Goal: Transaction & Acquisition: Purchase product/service

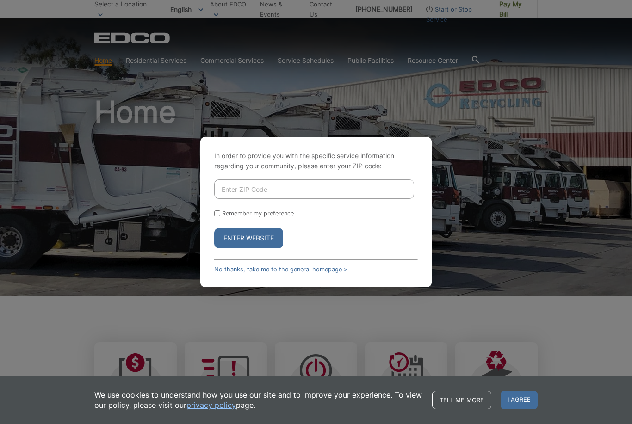
click at [289, 199] on input "Enter ZIP Code" at bounding box center [314, 188] width 200 height 19
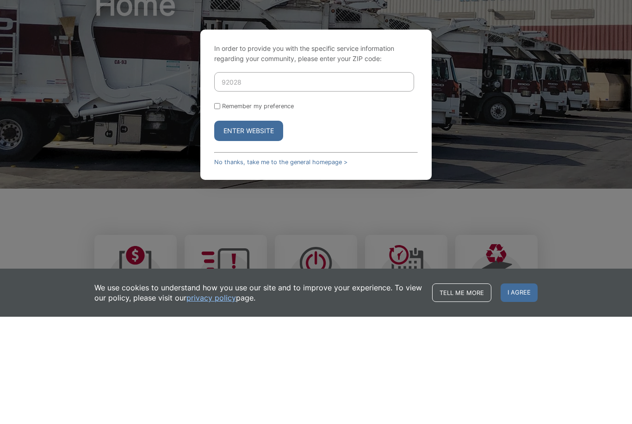
type input "92028"
click at [220, 210] on input "Remember my preference" at bounding box center [217, 213] width 6 height 6
checkbox input "true"
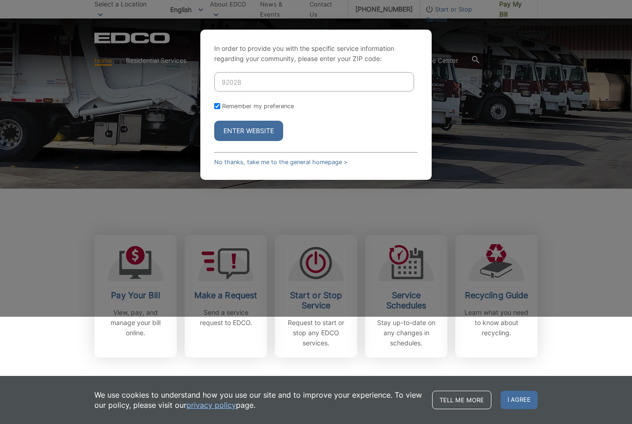
click at [263, 141] on button "Enter Website" at bounding box center [248, 131] width 69 height 20
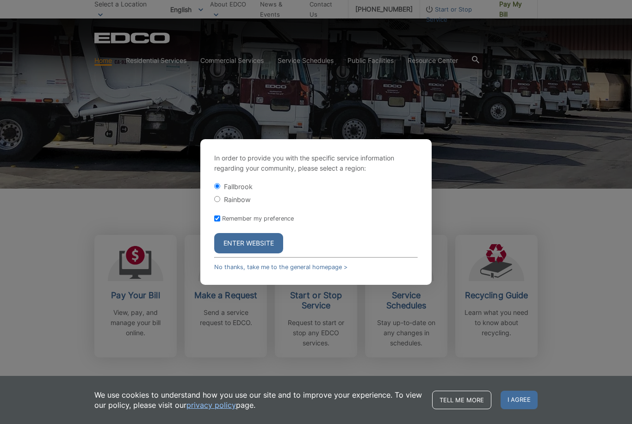
click at [240, 253] on button "Enter Website" at bounding box center [248, 243] width 69 height 20
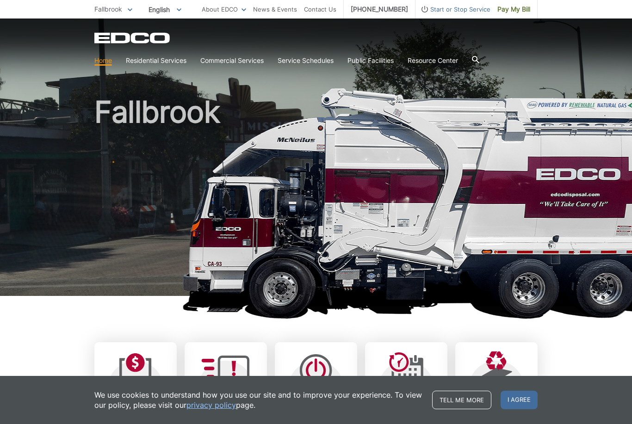
click at [512, 8] on span "Pay My Bill" at bounding box center [513, 9] width 33 height 10
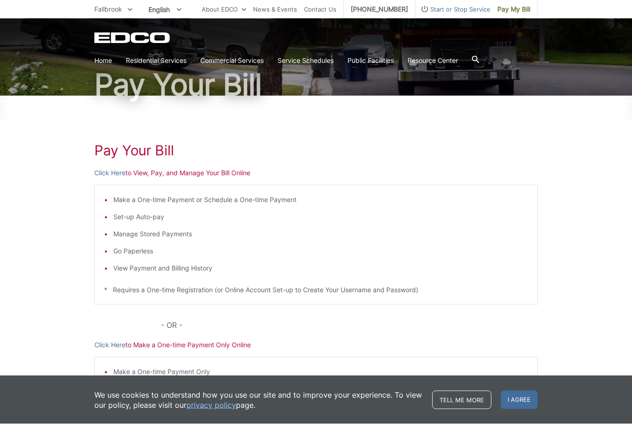
scroll to position [87, 0]
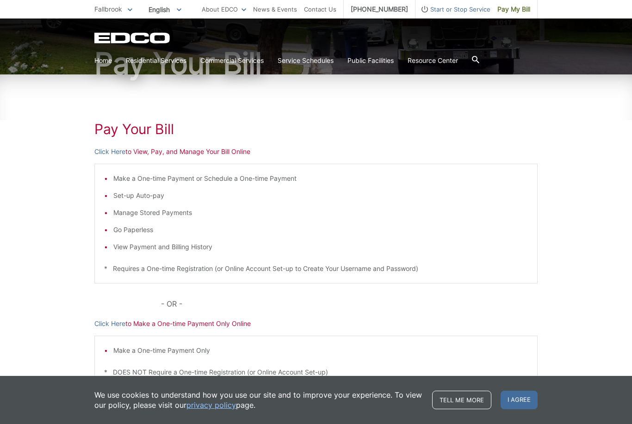
click at [141, 179] on li "Make a One-time Payment or Schedule a One-time Payment" at bounding box center [320, 178] width 414 height 10
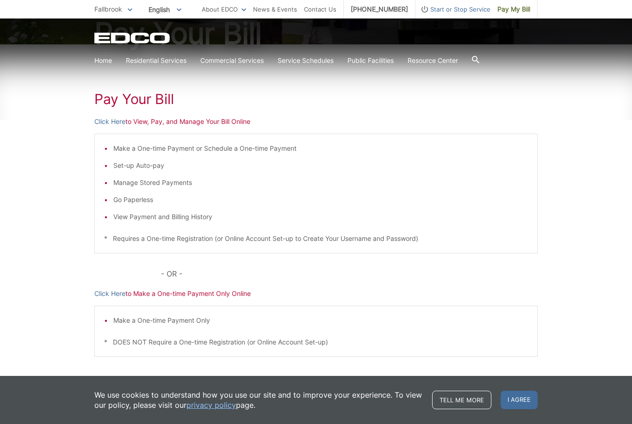
scroll to position [128, 0]
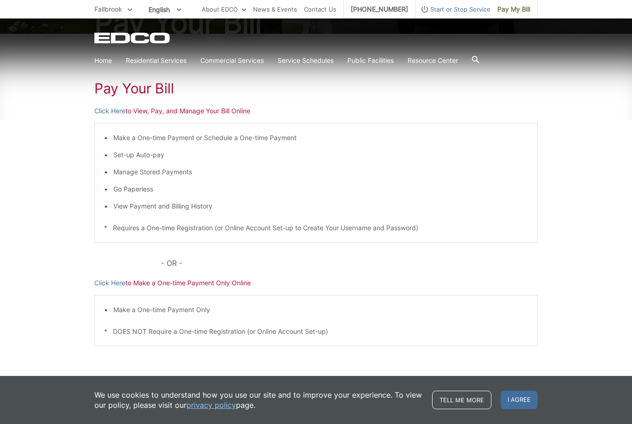
click at [238, 105] on div "Pay Your Bill Click Here to View, Pay, and Manage Your Bill Online Make a One-t…" at bounding box center [315, 220] width 443 height 373
click at [154, 141] on li "Make a One-time Payment or Schedule a One-time Payment" at bounding box center [320, 138] width 414 height 10
click at [515, 8] on span "Pay My Bill" at bounding box center [513, 9] width 33 height 10
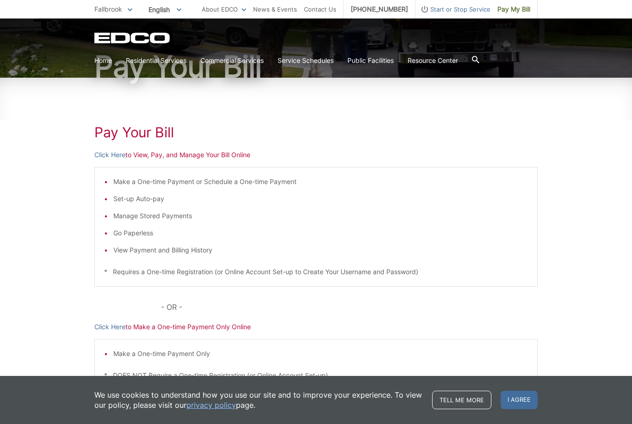
scroll to position [128, 0]
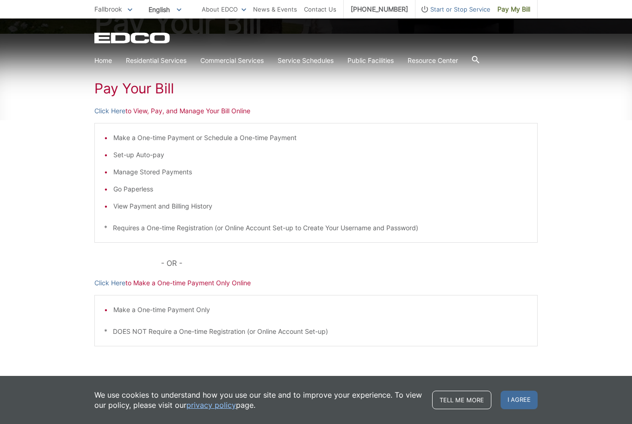
click at [522, 409] on span "I agree" at bounding box center [518, 400] width 37 height 18
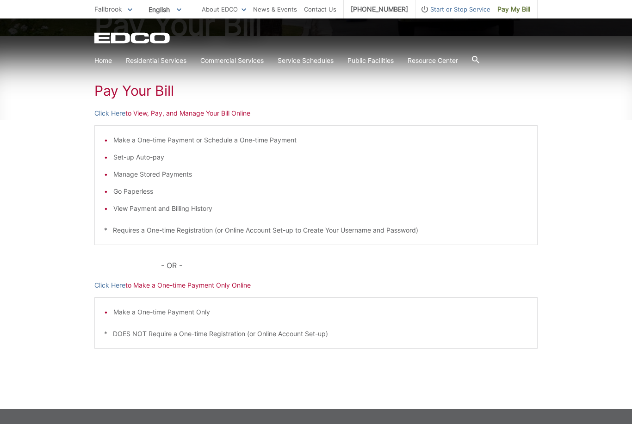
scroll to position [126, 0]
click at [153, 110] on p "Click Here to View, Pay, and Manage Your Bill Online" at bounding box center [315, 113] width 443 height 10
click at [147, 93] on h1 "Pay Your Bill" at bounding box center [315, 90] width 443 height 17
click at [159, 119] on div "Pay Your Bill Click Here to View, Pay, and Manage Your Bill Online Make a One-t…" at bounding box center [315, 222] width 443 height 373
click at [149, 116] on p "Click Here to View, Pay, and Manage Your Bill Online" at bounding box center [315, 113] width 443 height 10
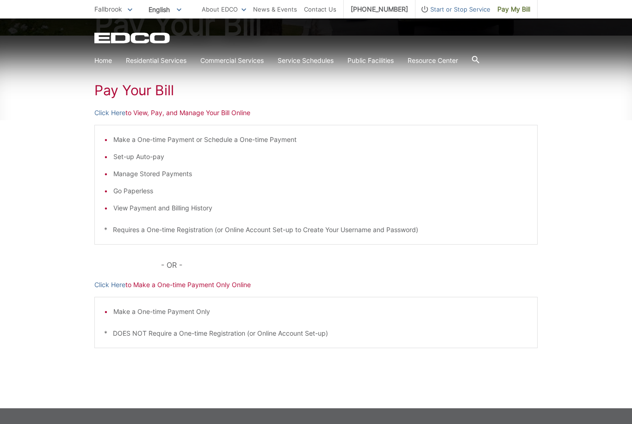
click at [233, 121] on div "Pay Your Bill Click Here to View, Pay, and Manage Your Bill Online Make a One-t…" at bounding box center [315, 222] width 443 height 373
click at [249, 117] on p "Click Here to View, Pay, and Manage Your Bill Online" at bounding box center [315, 113] width 443 height 10
click at [157, 123] on div "Pay Your [PERSON_NAME] Here to View, Pay, and Manage Your Bill Online Make a On…" at bounding box center [315, 222] width 443 height 373
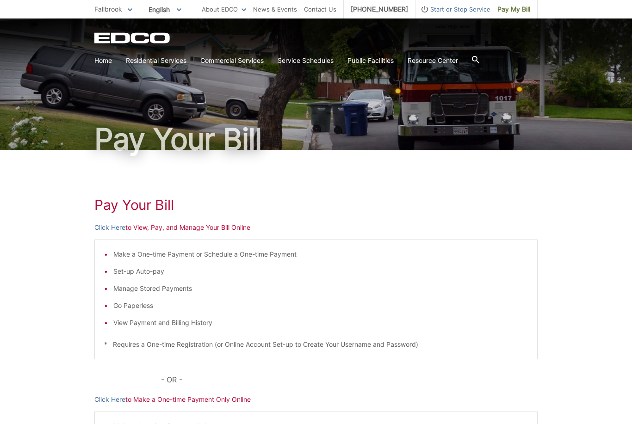
scroll to position [12, 0]
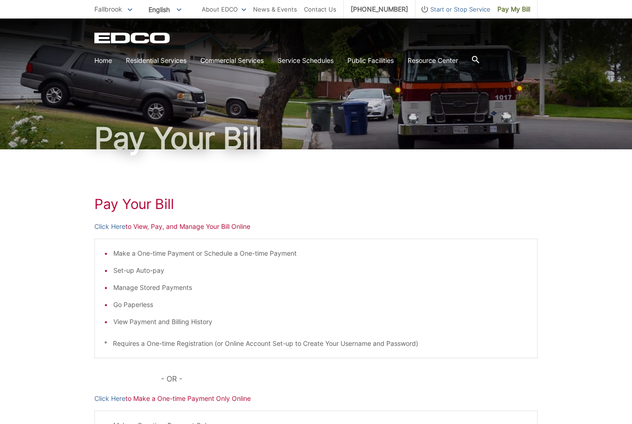
click at [141, 228] on p "Click Here to View, Pay, and Manage Your Bill Online" at bounding box center [315, 226] width 443 height 10
click at [141, 226] on p "Click Here to View, Pay, and Manage Your Bill Online" at bounding box center [315, 226] width 443 height 10
click at [141, 228] on p "Click Here to View, Pay, and Manage Your Bill Online" at bounding box center [315, 226] width 443 height 10
click at [141, 230] on p "Click Here to View, Pay, and Manage Your Bill Online" at bounding box center [315, 226] width 443 height 10
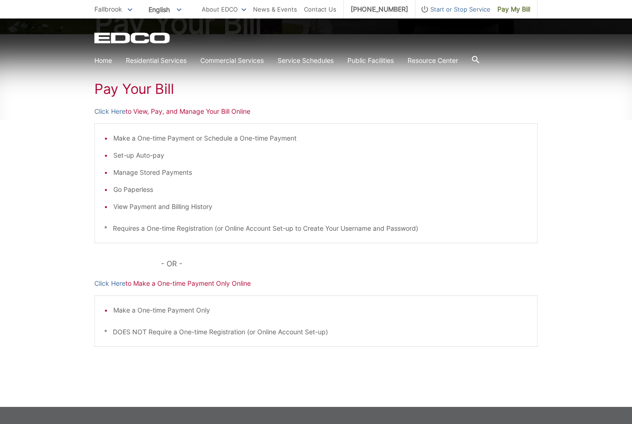
scroll to position [128, 0]
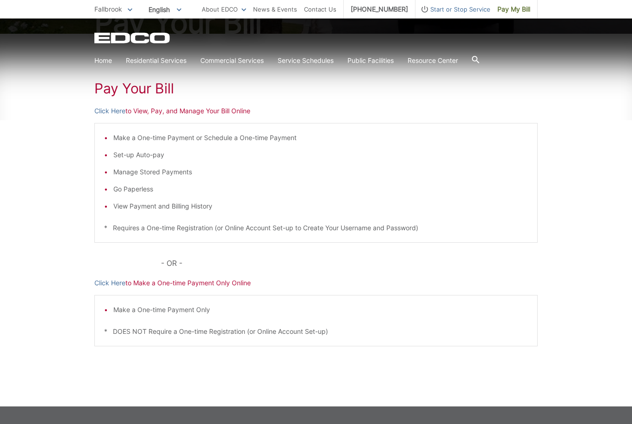
click at [148, 309] on li "Make a One-time Payment Only" at bounding box center [320, 310] width 414 height 10
click at [153, 314] on li "Make a One-time Payment Only" at bounding box center [320, 310] width 414 height 10
click at [158, 315] on div "Make a One-time Payment Only * DOES NOT Require a One-time Registration (or Onl…" at bounding box center [315, 320] width 443 height 51
click at [135, 339] on div "Make a One-time Payment Only * DOES NOT Require a One-time Registration (or Onl…" at bounding box center [315, 320] width 443 height 51
click at [144, 331] on p "* DOES NOT Require a One-time Registration (or Online Account Set-up)" at bounding box center [315, 331] width 423 height 10
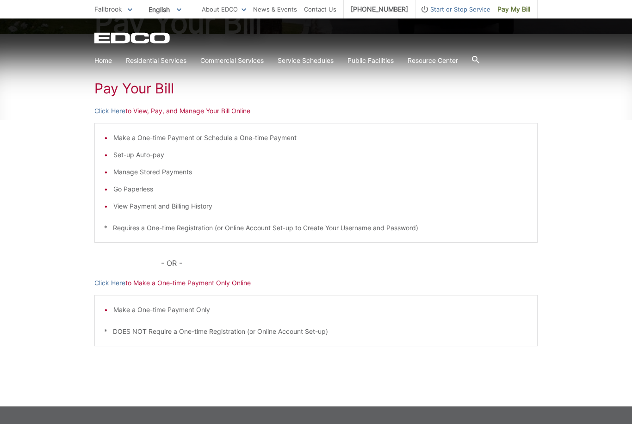
click at [144, 291] on div "Pay Your Bill Click Here to View, Pay, and Manage Your Bill Online Make a One-t…" at bounding box center [315, 220] width 443 height 373
click at [161, 264] on p "- OR -" at bounding box center [349, 263] width 376 height 13
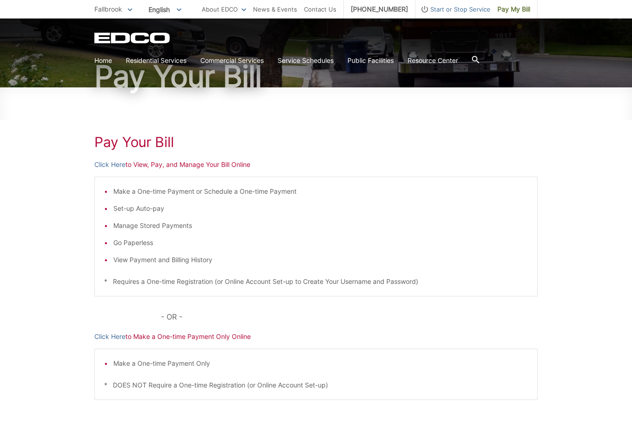
scroll to position [0, 0]
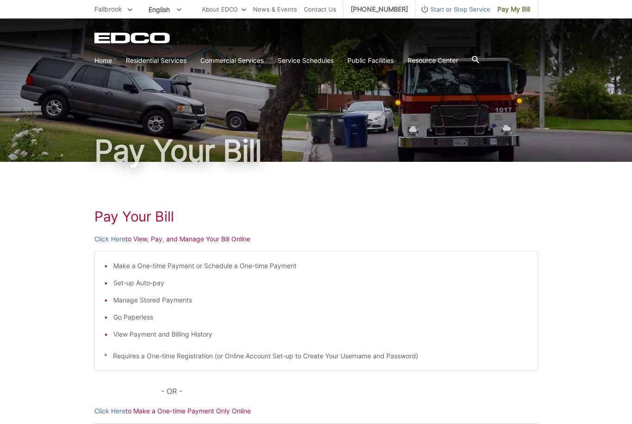
click at [512, 7] on span "Pay My Bill" at bounding box center [513, 9] width 33 height 10
click at [121, 222] on h1 "Pay Your Bill" at bounding box center [315, 216] width 443 height 17
click at [133, 221] on h1 "Pay Your Bill" at bounding box center [315, 216] width 443 height 17
click at [133, 224] on h1 "Pay Your Bill" at bounding box center [315, 216] width 443 height 17
click at [133, 226] on div "Pay Your Bill Click Here to View, Pay, and Manage Your Bill Online Make a One-t…" at bounding box center [315, 348] width 443 height 373
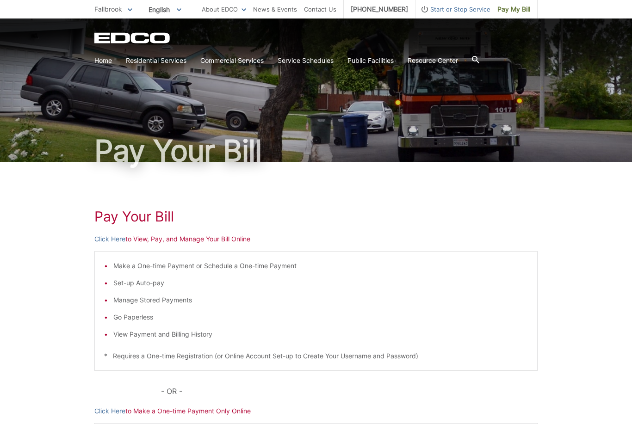
click at [132, 223] on h1 "Pay Your Bill" at bounding box center [315, 216] width 443 height 17
click at [131, 221] on h1 "Pay Your Bill" at bounding box center [315, 216] width 443 height 17
click at [141, 255] on div "Make a One-time Payment or Schedule a One-time Payment Set-up Auto-pay Manage S…" at bounding box center [315, 311] width 443 height 120
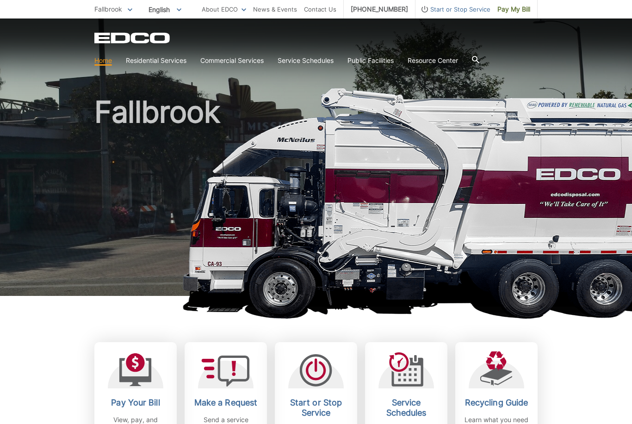
click at [513, 11] on span "Pay My Bill" at bounding box center [513, 9] width 33 height 10
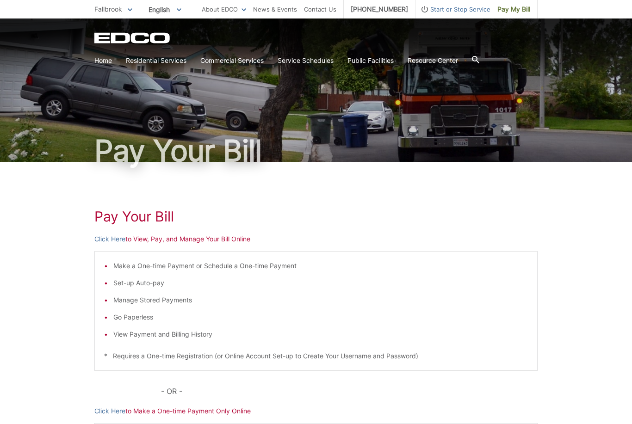
click at [142, 222] on h1 "Pay Your Bill" at bounding box center [315, 216] width 443 height 17
click at [180, 242] on p "Click Here to View, Pay, and Manage Your Bill Online" at bounding box center [315, 239] width 443 height 10
click at [233, 243] on p "Click Here to View, Pay, and Manage Your Bill Online" at bounding box center [315, 239] width 443 height 10
click at [238, 248] on div "Pay Your Bill Click Here to View, Pay, and Manage Your Bill Online Make a One-t…" at bounding box center [315, 348] width 443 height 373
click at [244, 248] on div "Pay Your Bill Click Here to View, Pay, and Manage Your Bill Online Make a One-t…" at bounding box center [315, 348] width 443 height 373
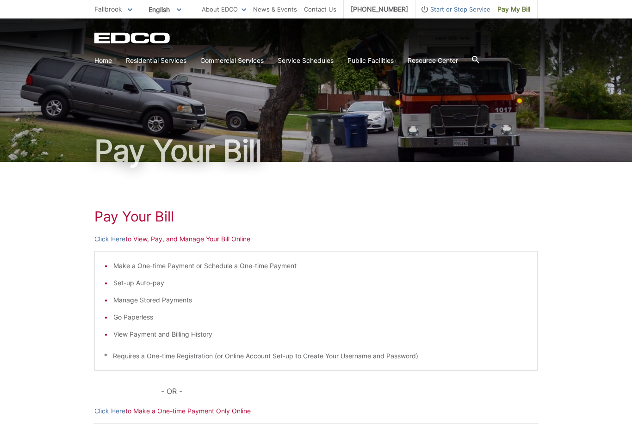
click at [160, 273] on ul "Make a One-time Payment or Schedule a One-time Payment Set-up Auto-pay Manage S…" at bounding box center [315, 300] width 423 height 79
click at [168, 275] on ul "Make a One-time Payment or Schedule a One-time Payment Set-up Auto-pay Manage S…" at bounding box center [315, 300] width 423 height 79
click at [222, 272] on ul "Make a One-time Payment or Schedule a One-time Payment Set-up Auto-pay Manage S…" at bounding box center [315, 300] width 423 height 79
click at [262, 273] on ul "Make a One-time Payment or Schedule a One-time Payment Set-up Auto-pay Manage S…" at bounding box center [315, 300] width 423 height 79
click at [289, 271] on ul "Make a One-time Payment or Schedule a One-time Payment Set-up Auto-pay Manage S…" at bounding box center [315, 300] width 423 height 79
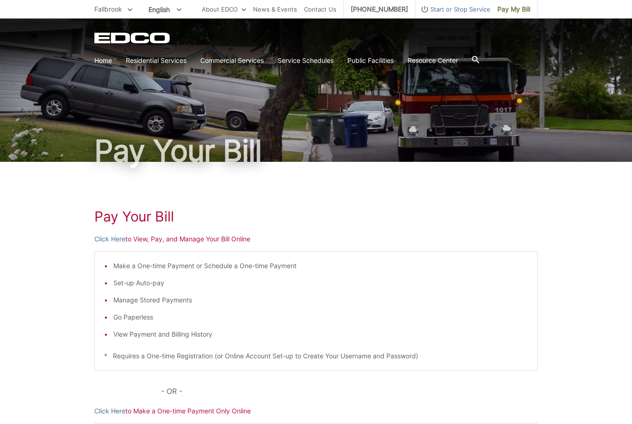
click at [287, 275] on ul "Make a One-time Payment or Schedule a One-time Payment Set-up Auto-pay Manage S…" at bounding box center [315, 300] width 423 height 79
click at [263, 268] on li "Make a One-time Payment or Schedule a One-time Payment" at bounding box center [320, 266] width 414 height 10
click at [220, 266] on li "Make a One-time Payment or Schedule a One-time Payment" at bounding box center [320, 266] width 414 height 10
click at [194, 265] on li "Make a One-time Payment or Schedule a One-time Payment" at bounding box center [320, 266] width 414 height 10
click at [156, 266] on li "Make a One-time Payment or Schedule a One-time Payment" at bounding box center [320, 266] width 414 height 10
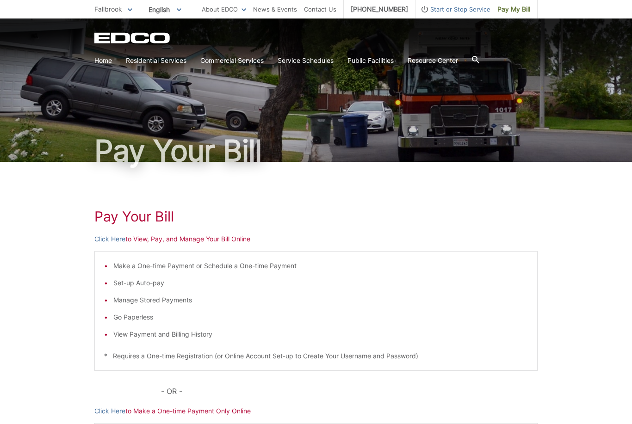
click at [133, 236] on p "Click Here to View, Pay, and Manage Your Bill Online" at bounding box center [315, 239] width 443 height 10
click at [221, 234] on p "Click Here to View, Pay, and Manage Your Bill Online" at bounding box center [315, 239] width 443 height 10
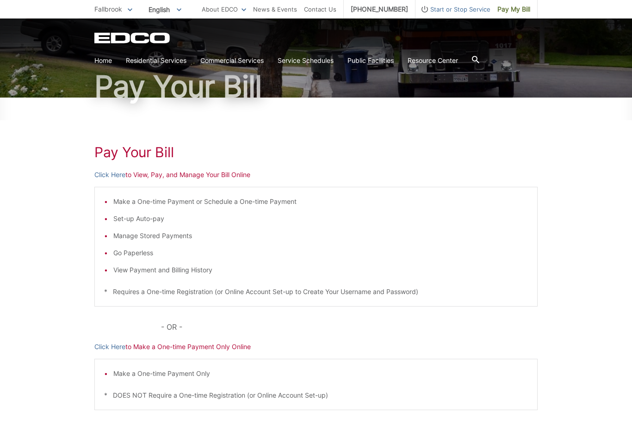
scroll to position [82, 0]
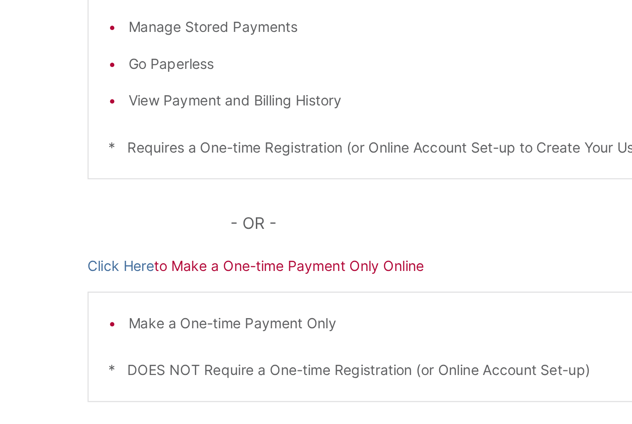
click at [130, 324] on p "Click Here to Make a One-time Payment Only Online" at bounding box center [315, 329] width 443 height 10
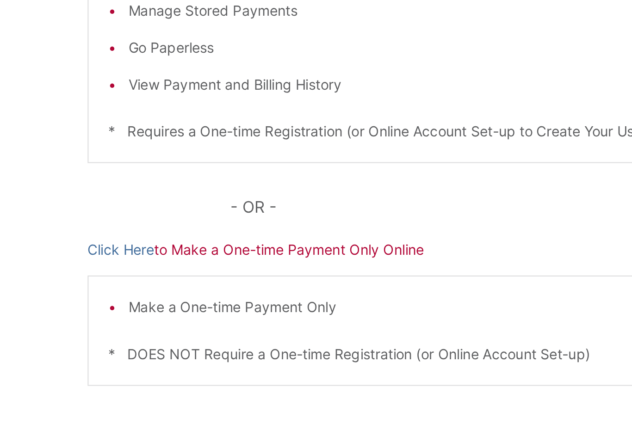
scroll to position [105, 0]
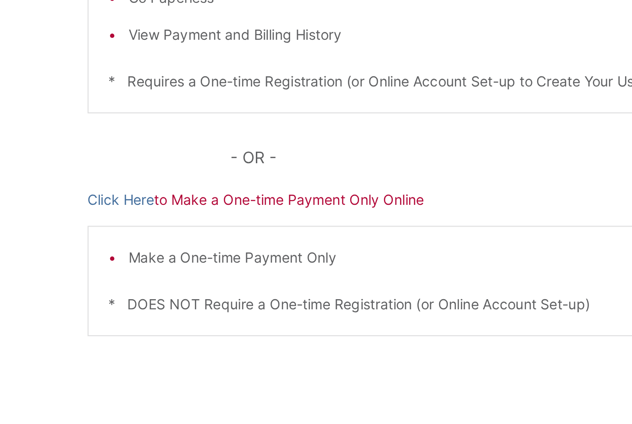
click at [113, 328] on li "Make a One-time Payment Only" at bounding box center [320, 333] width 414 height 10
click at [94, 318] on div "Make a One-time Payment Only * DOES NOT Require a One-time Registration (or Onl…" at bounding box center [315, 343] width 443 height 51
click at [17, 116] on div "Pay Your [PERSON_NAME] Here to View, Pay, and Manage Your Bill Online Make a On…" at bounding box center [316, 243] width 632 height 373
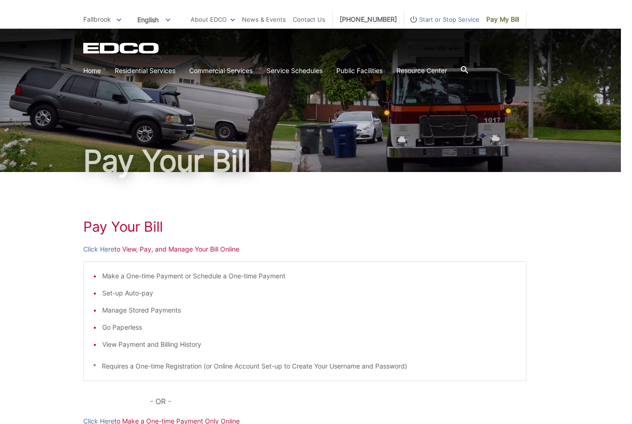
scroll to position [28, 0]
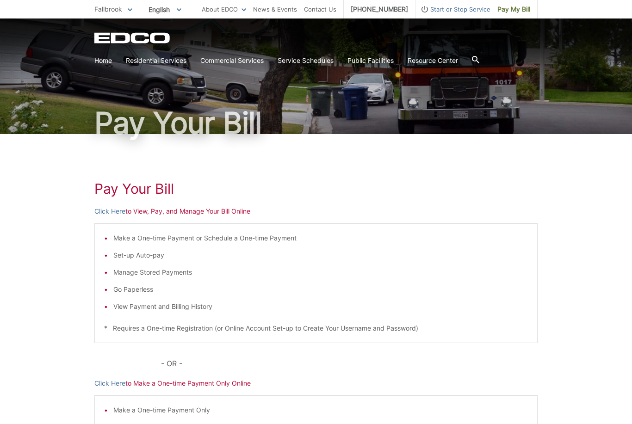
click at [232, 208] on p "Click Here to View, Pay, and Manage Your Bill Online" at bounding box center [315, 211] width 443 height 10
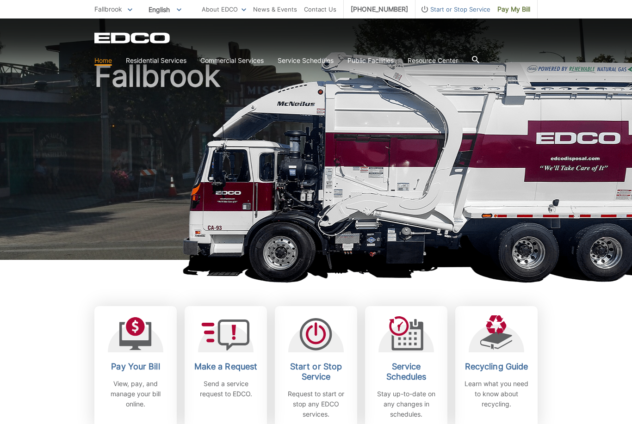
scroll to position [49, 0]
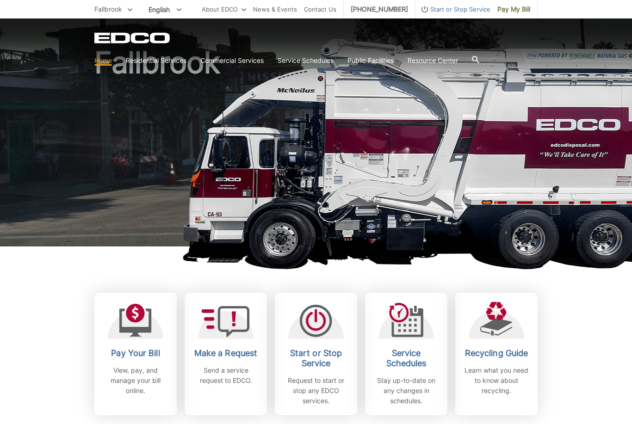
click at [129, 341] on link "Pay Your Bill View, pay, and manage your bill online." at bounding box center [135, 354] width 82 height 123
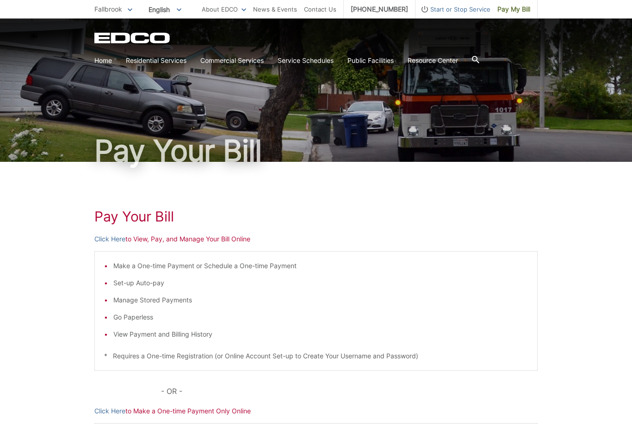
click at [126, 216] on h1 "Pay Your Bill" at bounding box center [315, 216] width 443 height 17
click at [117, 218] on h1 "Pay Your Bill" at bounding box center [315, 216] width 443 height 17
click at [113, 214] on h1 "Pay Your Bill" at bounding box center [315, 216] width 443 height 17
click at [142, 222] on h1 "Pay Your Bill" at bounding box center [315, 216] width 443 height 17
click at [144, 221] on h1 "Pay Your Bill" at bounding box center [315, 216] width 443 height 17
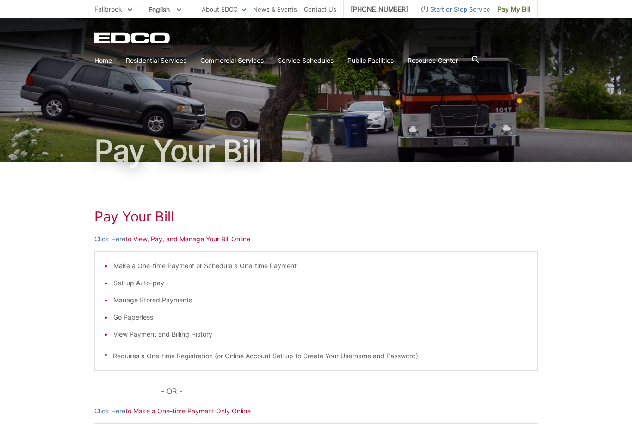
click at [158, 239] on p "Click Here to View, Pay, and Manage Your Bill Online" at bounding box center [315, 239] width 443 height 10
click at [156, 242] on p "Click Here to View, Pay, and Manage Your Bill Online" at bounding box center [315, 239] width 443 height 10
click at [191, 240] on p "Click Here to View, Pay, and Manage Your Bill Online" at bounding box center [315, 239] width 443 height 10
click at [248, 239] on p "Click Here to View, Pay, and Manage Your Bill Online" at bounding box center [315, 239] width 443 height 10
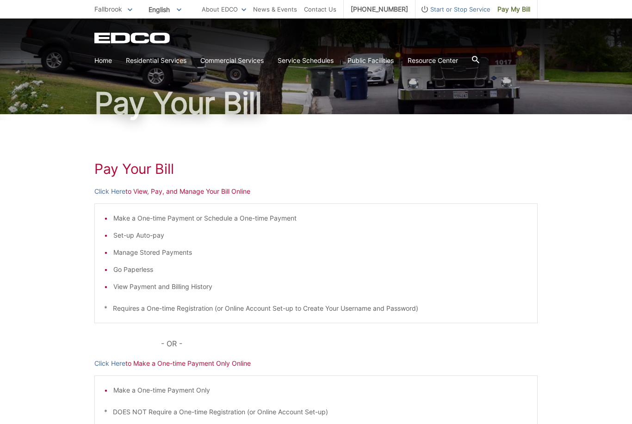
scroll to position [74, 0]
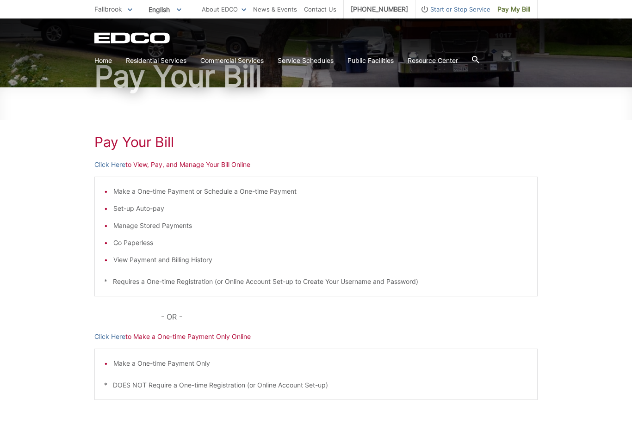
click at [142, 368] on li "Make a One-time Payment Only" at bounding box center [320, 363] width 414 height 10
click at [126, 365] on li "Make a One-time Payment Only" at bounding box center [320, 363] width 414 height 10
click at [123, 363] on li "Make a One-time Payment Only" at bounding box center [320, 363] width 414 height 10
click at [169, 367] on li "Make a One-time Payment Only" at bounding box center [320, 363] width 414 height 10
click at [180, 368] on li "Make a One-time Payment Only" at bounding box center [320, 363] width 414 height 10
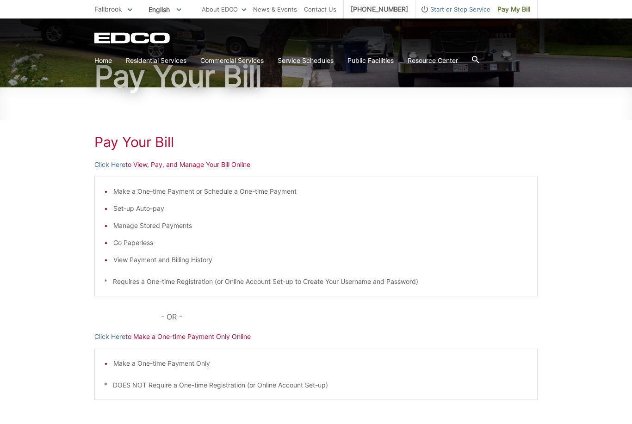
click at [266, 389] on p "* DOES NOT Require a One-time Registration (or Online Account Set-up)" at bounding box center [315, 385] width 423 height 10
click at [51, 280] on div "Pay Your [PERSON_NAME] Here to View, Pay, and Manage Your Bill Online Make a On…" at bounding box center [316, 273] width 632 height 373
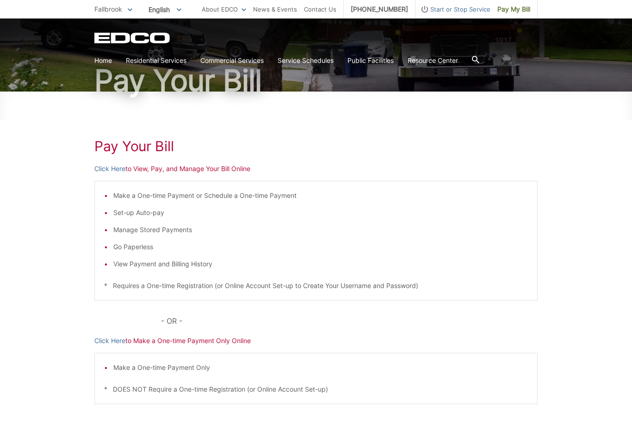
scroll to position [0, 0]
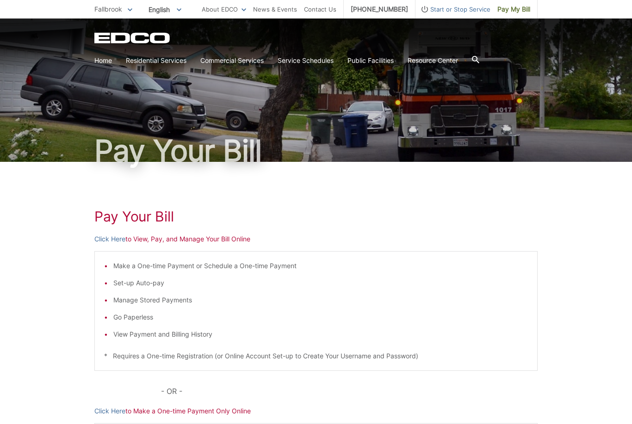
click at [159, 151] on h1 "Pay Your Bill" at bounding box center [315, 151] width 443 height 30
click at [189, 154] on h1 "Pay Your Bill" at bounding box center [315, 151] width 443 height 30
click at [133, 222] on h1 "Pay Your Bill" at bounding box center [315, 216] width 443 height 17
click at [54, 224] on div "Pay Your [PERSON_NAME] Here to View, Pay, and Manage Your Bill Online Make a On…" at bounding box center [316, 348] width 632 height 373
click at [107, 216] on h1 "Pay Your Bill" at bounding box center [315, 216] width 443 height 17
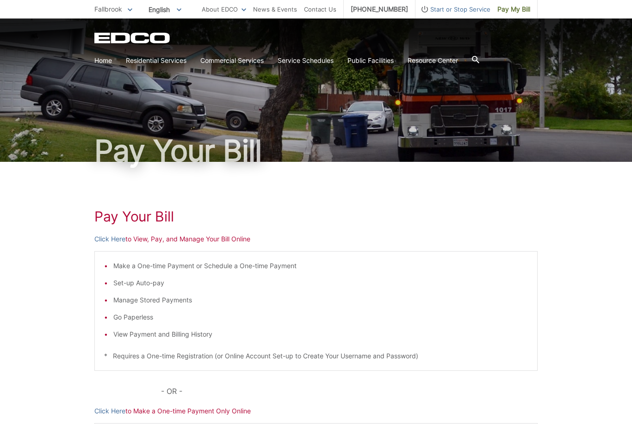
click at [107, 239] on link "Click Here" at bounding box center [109, 239] width 31 height 10
